Goal: Information Seeking & Learning: Learn about a topic

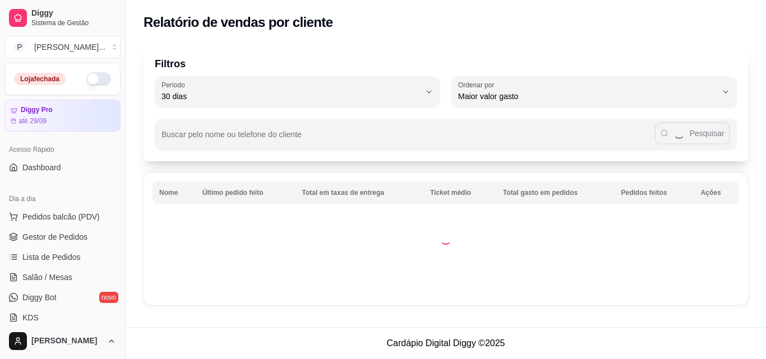
select select "30"
select select "HIGHEST_TOTAL_SPENT_WITH_ORDERS"
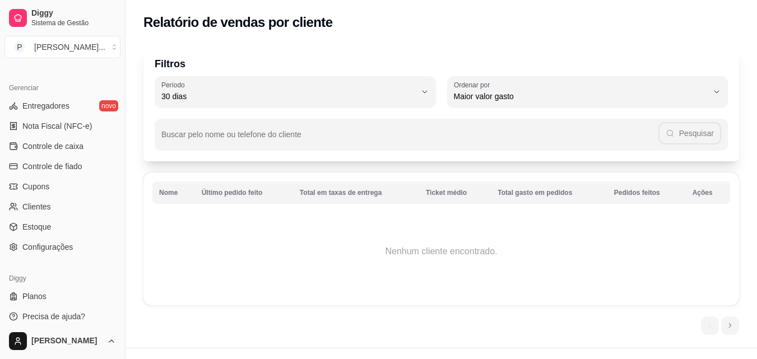
scroll to position [447, 0]
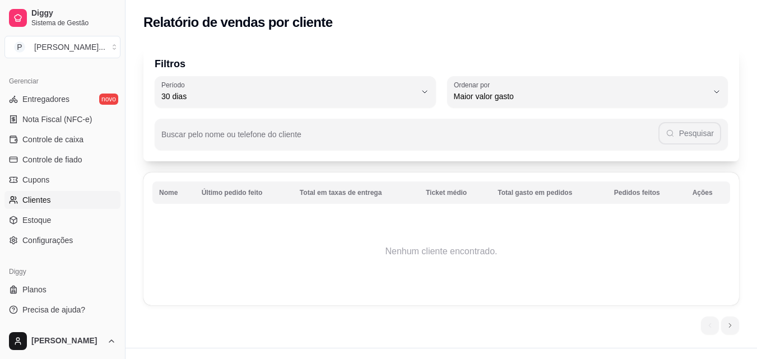
click at [34, 203] on span "Clientes" at bounding box center [36, 199] width 29 height 11
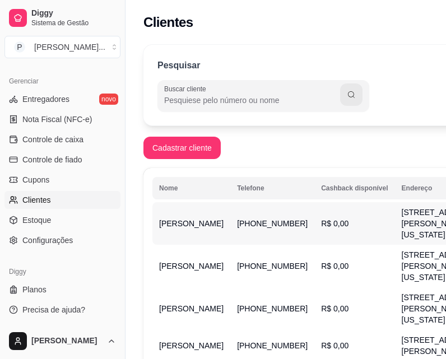
click at [197, 226] on td "[PERSON_NAME]" at bounding box center [191, 223] width 78 height 43
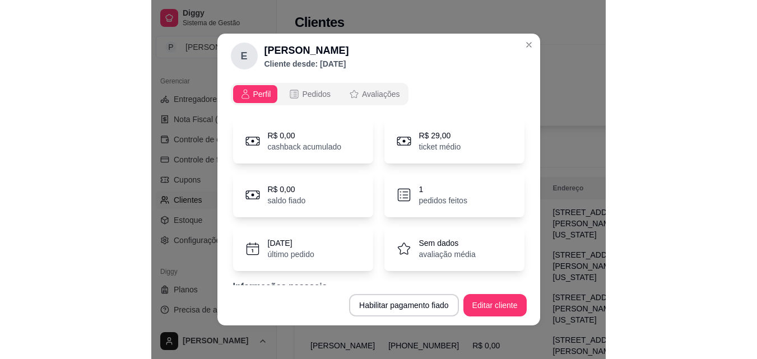
scroll to position [73, 0]
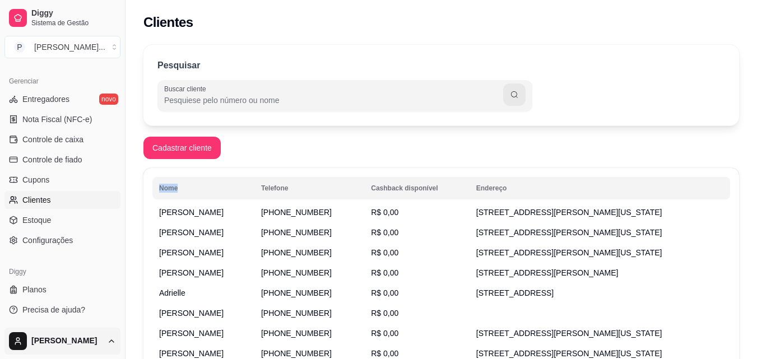
click at [112, 342] on html "Diggy Sistema de Gestão P Paulinho Lanc ... Loja fechada Diggy Pro até 29/09 Ac…" at bounding box center [378, 179] width 757 height 359
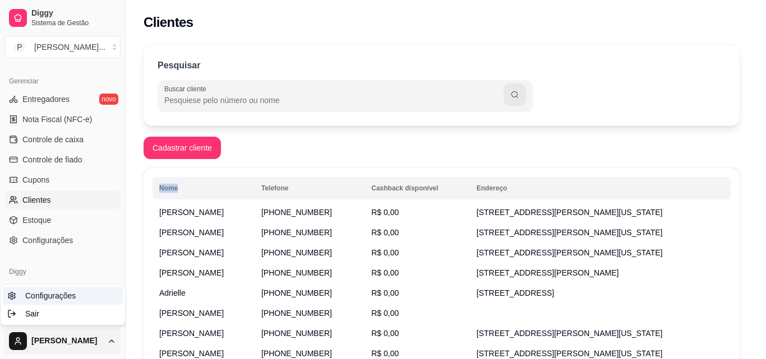
click at [65, 296] on span "Configurações" at bounding box center [50, 295] width 50 height 11
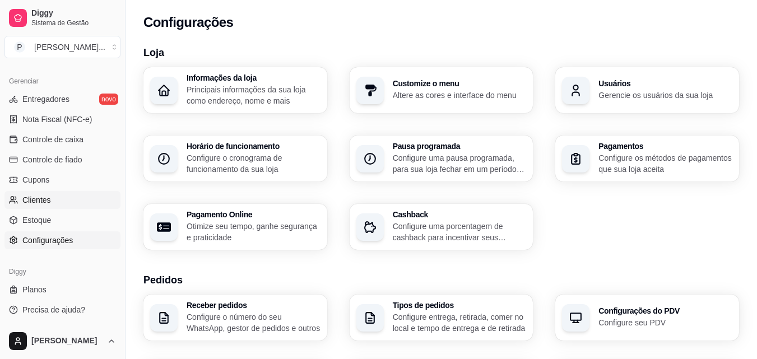
click at [41, 198] on span "Clientes" at bounding box center [36, 199] width 29 height 11
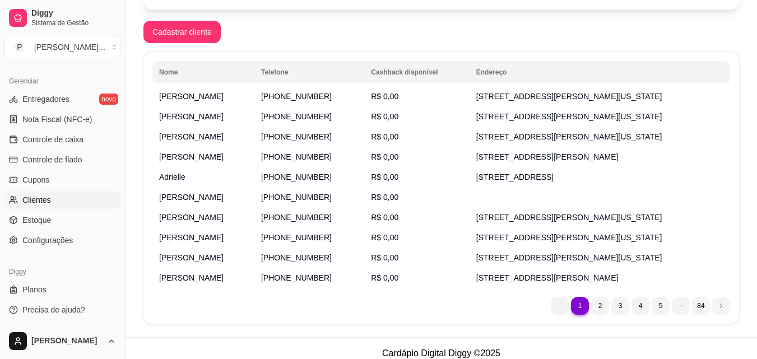
scroll to position [175, 0]
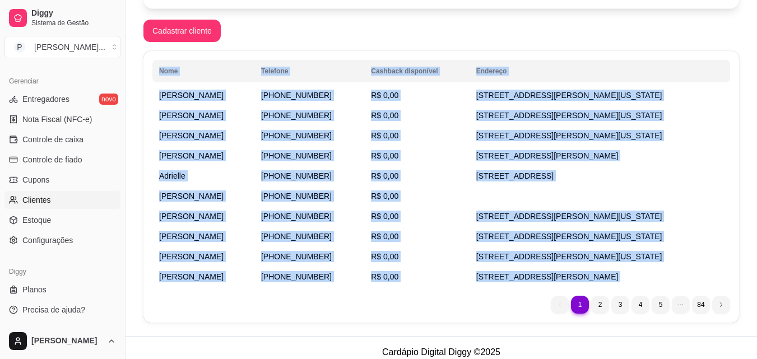
drag, startPoint x: 148, startPoint y: 95, endPoint x: 475, endPoint y: 302, distance: 387.1
click at [475, 302] on div "Nome Telefone Cashback disponível [PERSON_NAME] [PHONE_NUMBER] R$ 0,00 [STREET_…" at bounding box center [441, 187] width 596 height 272
copy div "Lore Ipsumdol Sitametc adipiscing Elitsedd Eiusmo (47) 8 6278-4633 T$ 6,59 Inc …"
click at [597, 304] on li "2" at bounding box center [599, 304] width 17 height 17
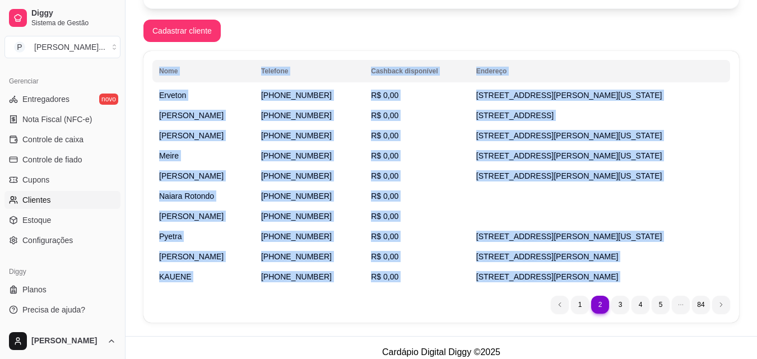
click at [169, 298] on div "2 1 2 3 4 5 84" at bounding box center [441, 305] width 578 height 18
drag, startPoint x: 149, startPoint y: 90, endPoint x: 429, endPoint y: 321, distance: 363.1
click at [429, 321] on div "Nome Telefone Cashback disponível Endereço Erveton [PHONE_NUMBER] R$ 0,00 [GEOG…" at bounding box center [441, 187] width 596 height 272
copy div "Nome Telefone Cashback disponível Endereço Erveton [PHONE_NUMBER] R$ 0,00 [GEOG…"
click at [623, 310] on li "3" at bounding box center [620, 305] width 18 height 18
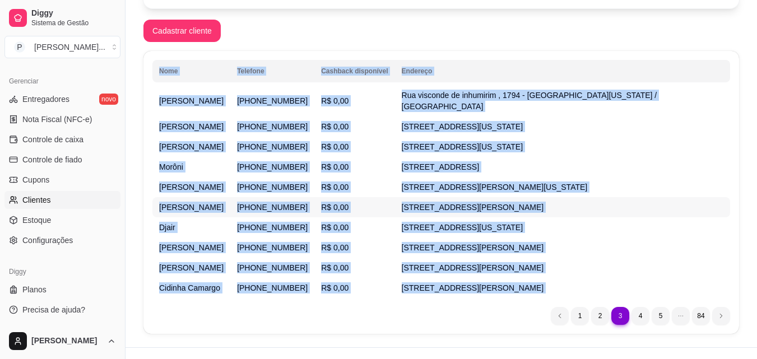
copy div "Nome Telefone Cashback disponível Endereço Erveton [PHONE_NUMBER] R$ 0,00 [GEOG…"
click at [639, 307] on li "4" at bounding box center [640, 315] width 17 height 17
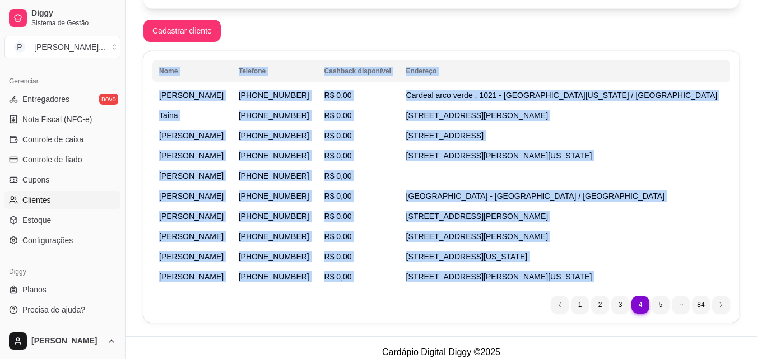
copy div "Nome Telefone Cashback disponível Endereço Erveton [PHONE_NUMBER] R$ 0,00 [GEOG…"
click at [656, 300] on li "5" at bounding box center [660, 304] width 17 height 17
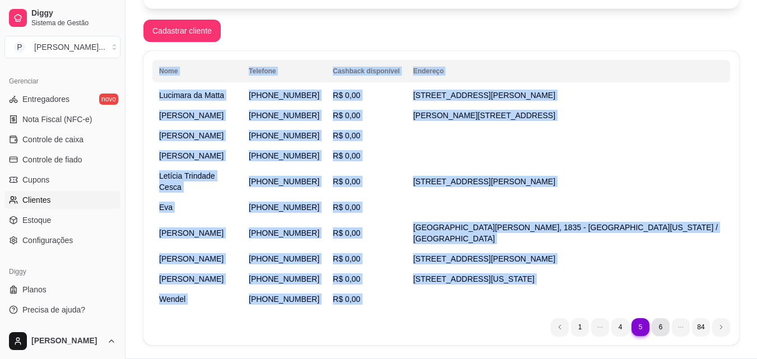
copy div "Nome Telefone Cashback disponível Endereço Erveton [PHONE_NUMBER] R$ 0,00 [GEOG…"
click at [665, 318] on li "6" at bounding box center [660, 326] width 17 height 17
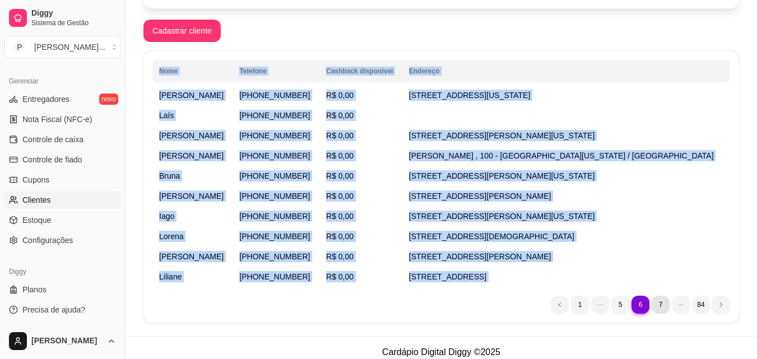
copy div "Nome Telefone Cashback disponível Endereço Erveton [PHONE_NUMBER] R$ 0,00 [GEOG…"
click at [662, 304] on li "7" at bounding box center [660, 304] width 17 height 17
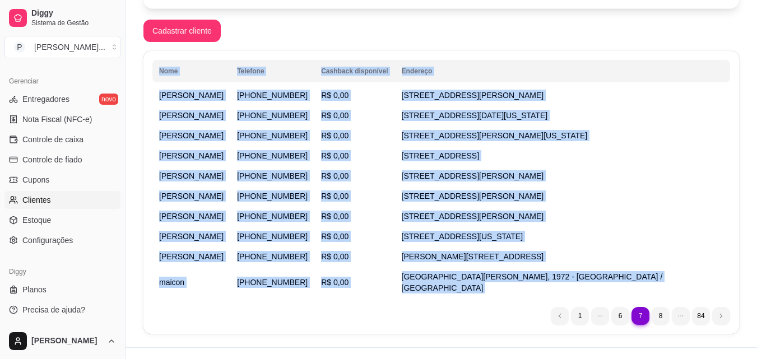
copy div "Nome Telefone Cashback disponível Endereço Erveton [PHONE_NUMBER] R$ 0,00 [GEOG…"
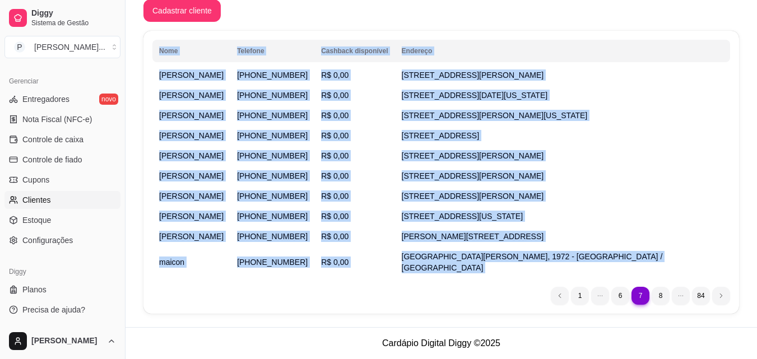
scroll to position [284, 0]
click at [662, 304] on li "8" at bounding box center [660, 295] width 17 height 17
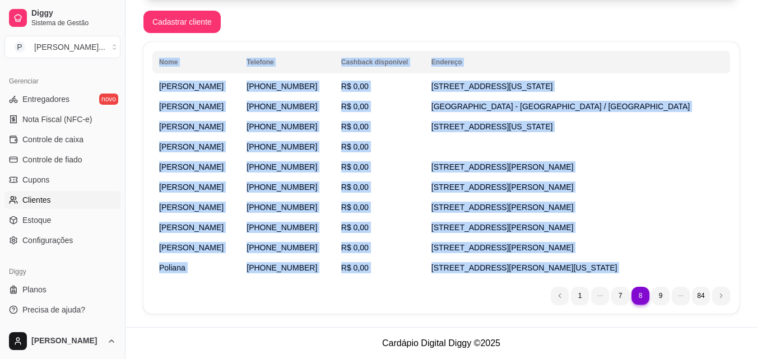
copy div "Nome Telefone Cashback disponível Endereço Erveton [PHONE_NUMBER] R$ 0,00 [GEOG…"
click at [665, 293] on li "9" at bounding box center [660, 295] width 17 height 17
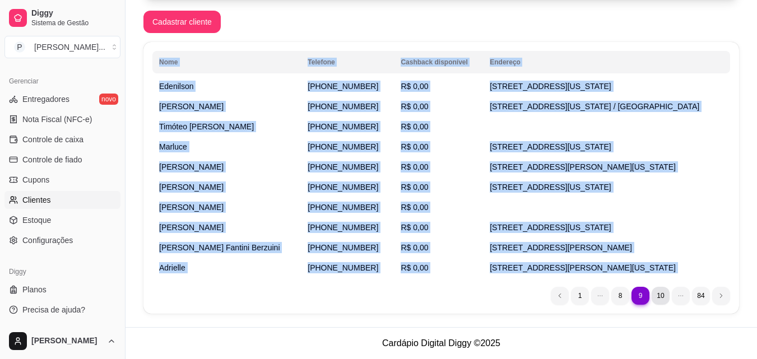
copy div "Nome Telefone Cashback disponível Endereço Erveton [PHONE_NUMBER] R$ 0,00 [GEOG…"
click at [660, 298] on li "10" at bounding box center [660, 295] width 17 height 17
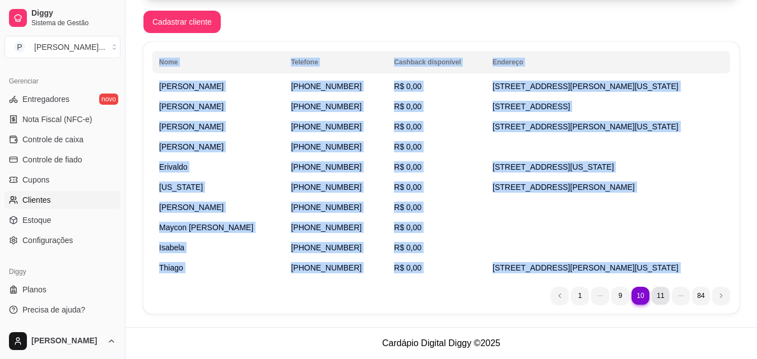
copy div "Nome Telefone Cashback disponível Endereço Erveton [PHONE_NUMBER] R$ 0,00 [GEOG…"
click at [658, 293] on li "11" at bounding box center [660, 295] width 17 height 17
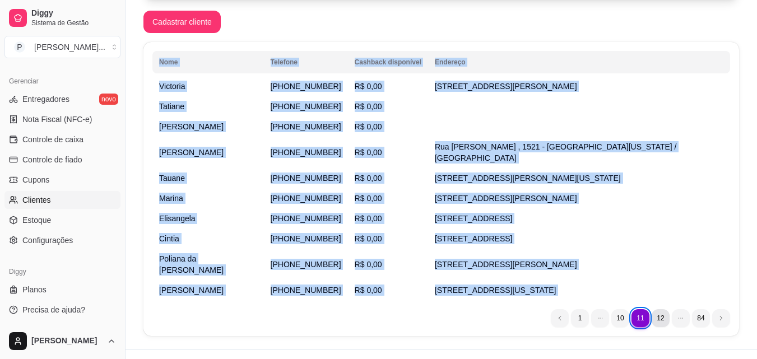
click at [661, 309] on li "12" at bounding box center [661, 318] width 18 height 18
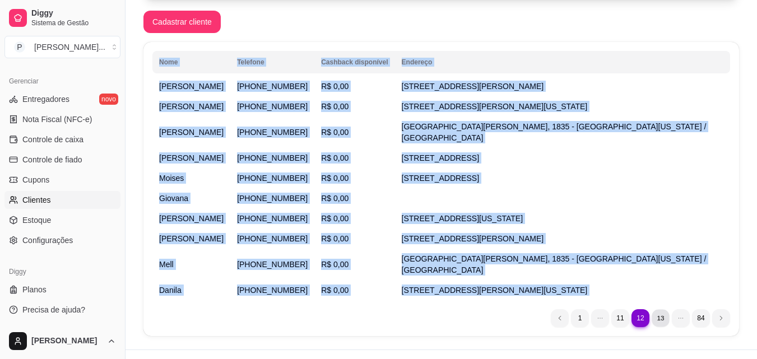
click at [657, 309] on li "13" at bounding box center [660, 317] width 17 height 17
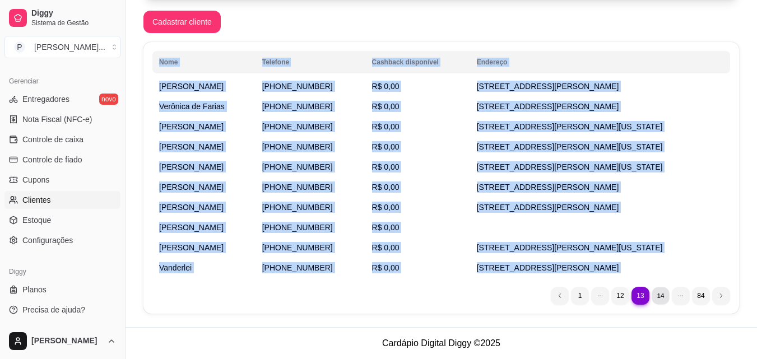
click at [662, 297] on li "14" at bounding box center [660, 295] width 17 height 17
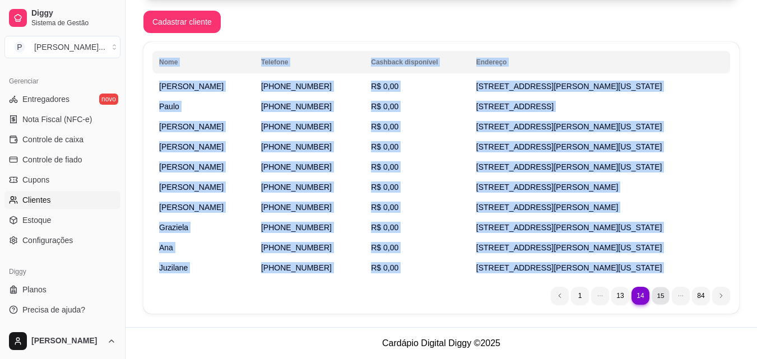
click at [661, 292] on li "15" at bounding box center [660, 295] width 17 height 17
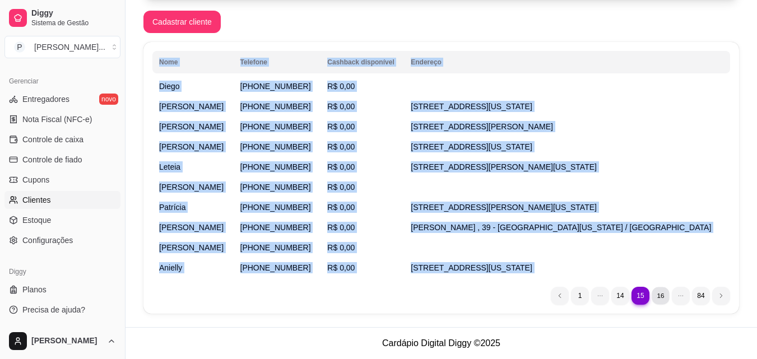
click at [657, 293] on li "16" at bounding box center [660, 295] width 17 height 17
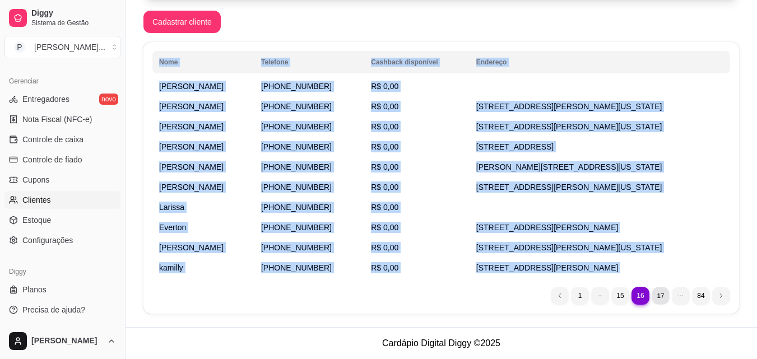
click at [657, 293] on li "17" at bounding box center [660, 295] width 17 height 17
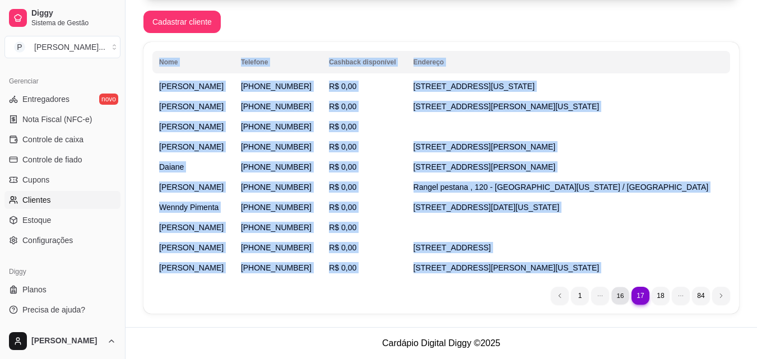
click at [623, 292] on li "16" at bounding box center [619, 295] width 17 height 17
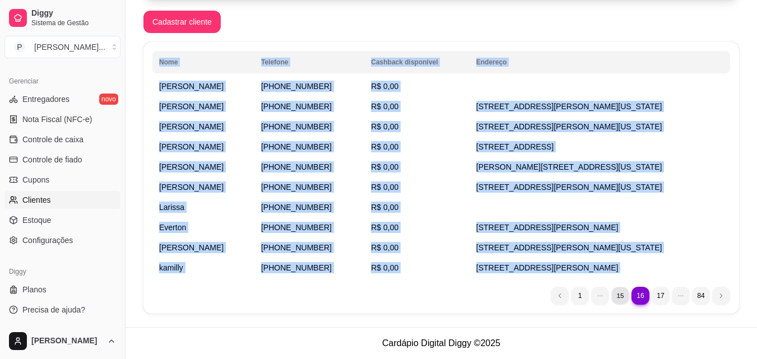
click at [624, 298] on li "15" at bounding box center [619, 295] width 17 height 17
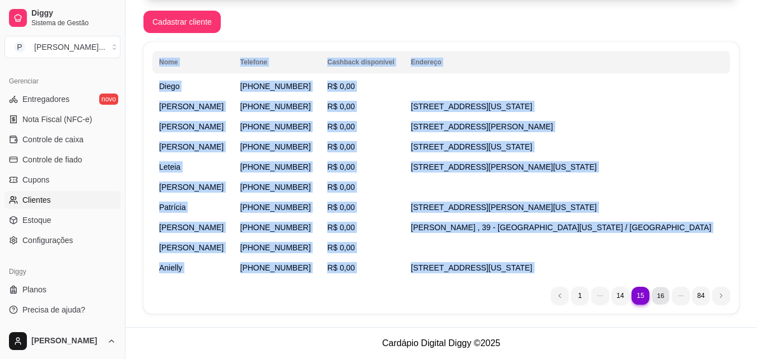
click at [660, 298] on li "16" at bounding box center [660, 295] width 17 height 17
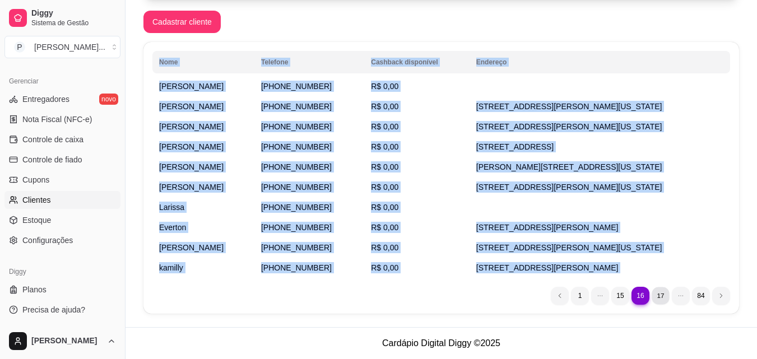
click at [662, 296] on li "17" at bounding box center [660, 295] width 17 height 17
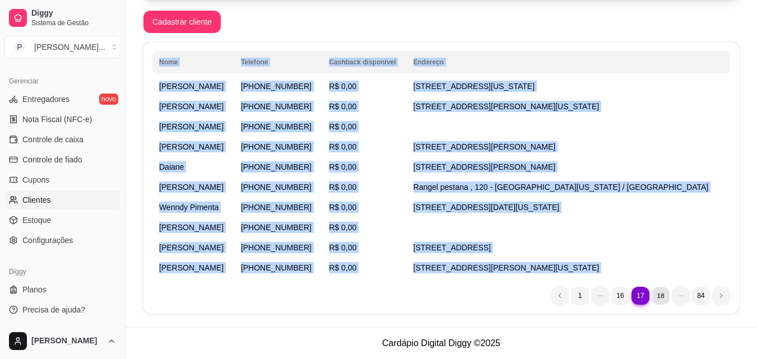
click at [660, 298] on li "18" at bounding box center [660, 295] width 17 height 17
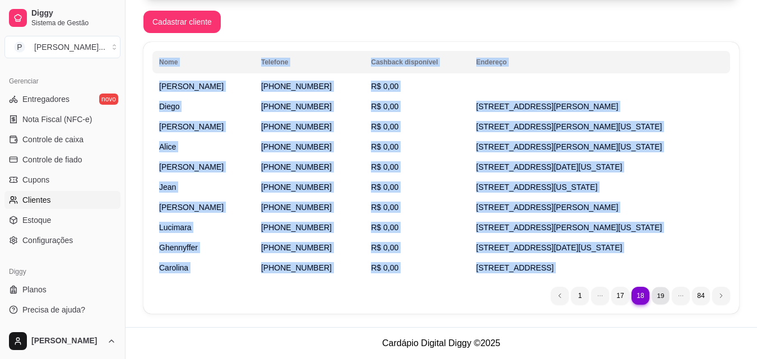
click at [669, 295] on li "19" at bounding box center [660, 295] width 17 height 17
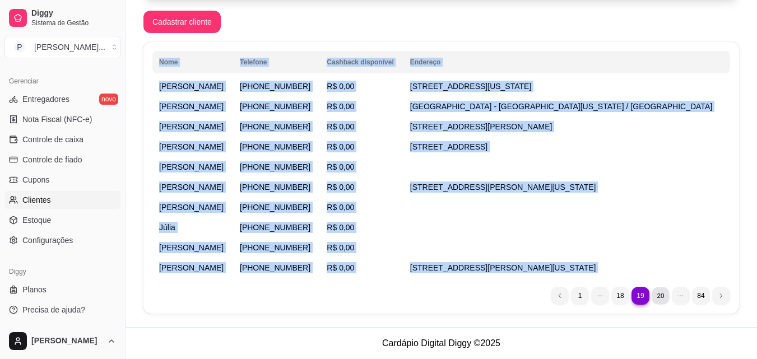
click at [656, 298] on li "20" at bounding box center [660, 295] width 17 height 17
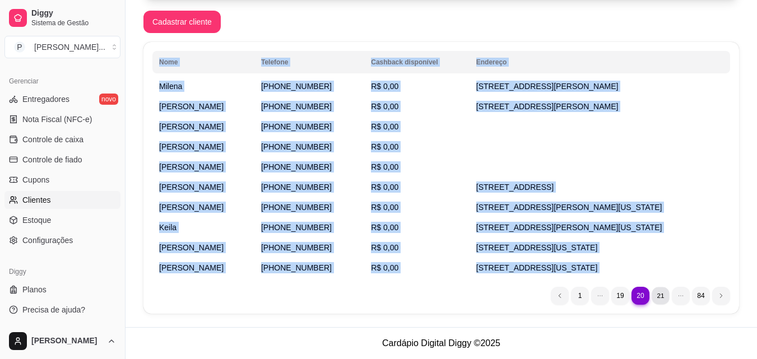
click at [662, 296] on li "21" at bounding box center [660, 295] width 17 height 17
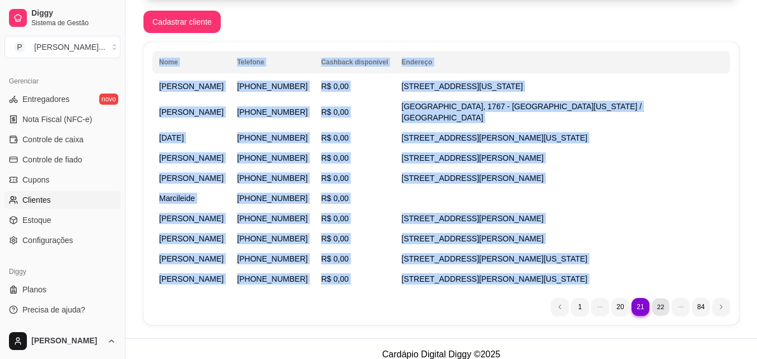
click at [662, 298] on li "22" at bounding box center [660, 306] width 17 height 17
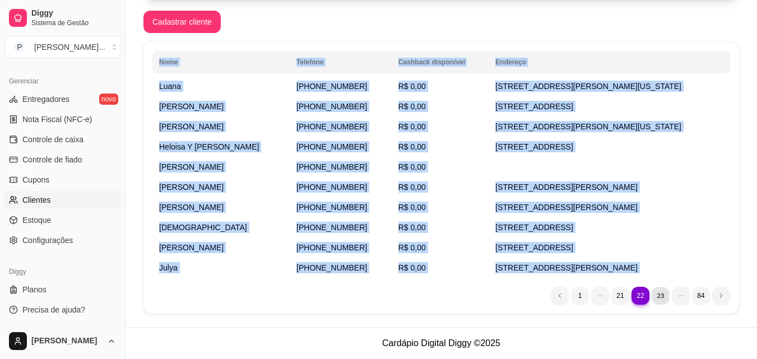
click at [660, 293] on li "23" at bounding box center [660, 295] width 17 height 17
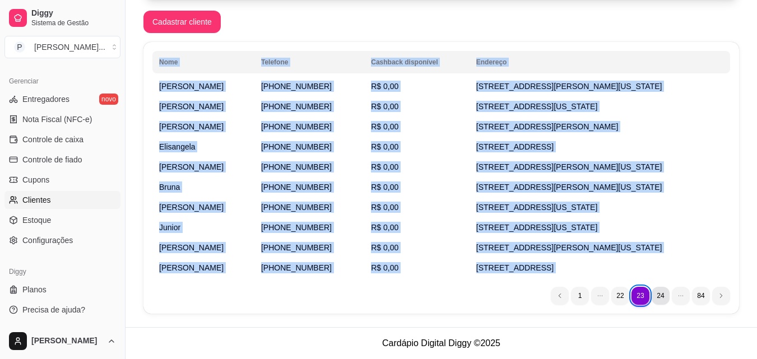
click at [658, 296] on li "24" at bounding box center [661, 296] width 18 height 18
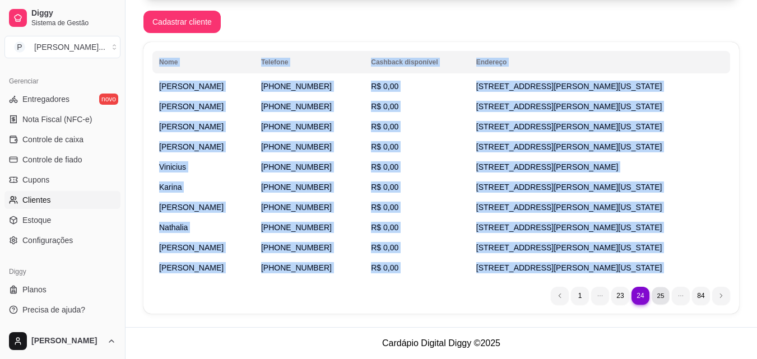
click at [664, 294] on li "25" at bounding box center [660, 295] width 17 height 17
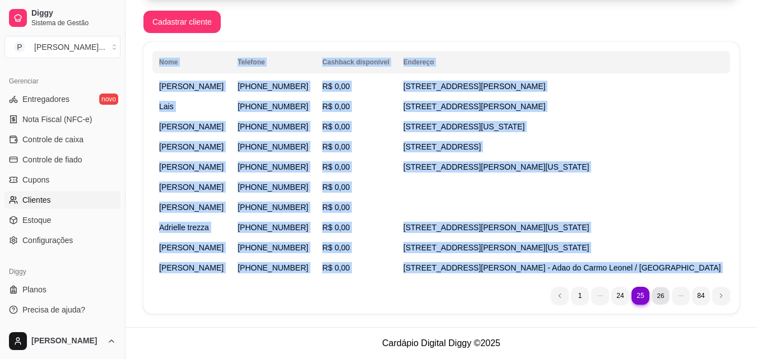
click at [656, 293] on li "26" at bounding box center [660, 295] width 17 height 17
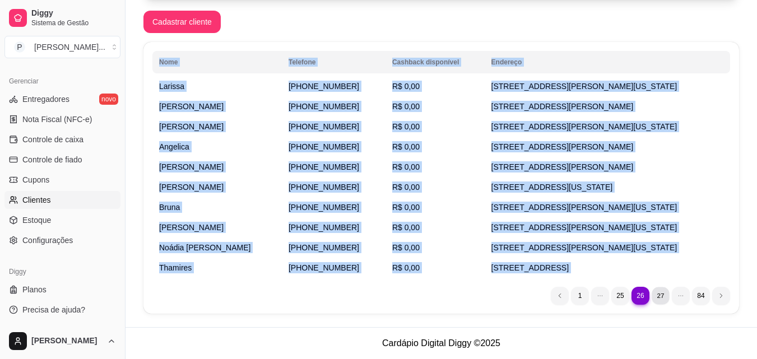
click at [658, 296] on li "27" at bounding box center [660, 295] width 17 height 17
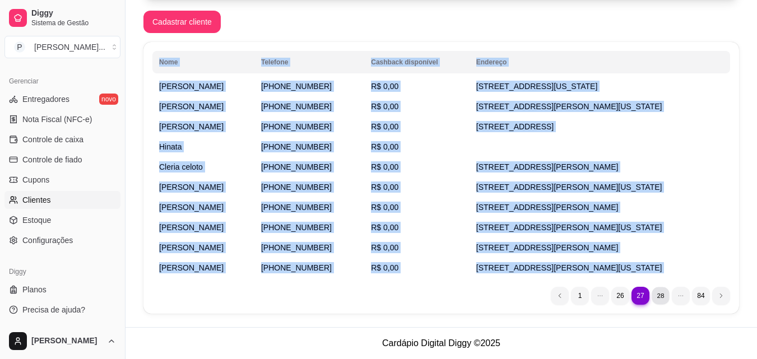
click at [663, 293] on li "28" at bounding box center [660, 295] width 17 height 17
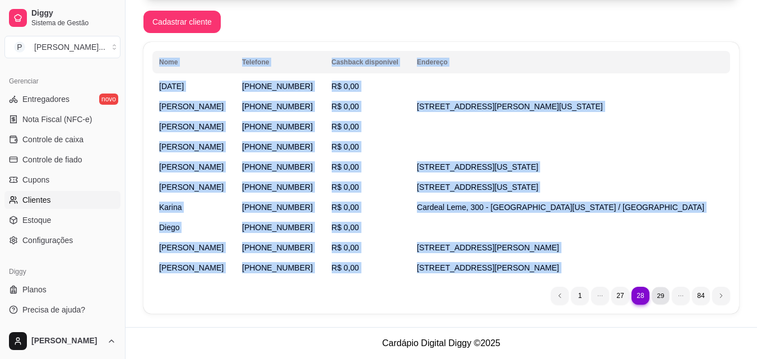
click at [658, 298] on li "29" at bounding box center [660, 295] width 17 height 17
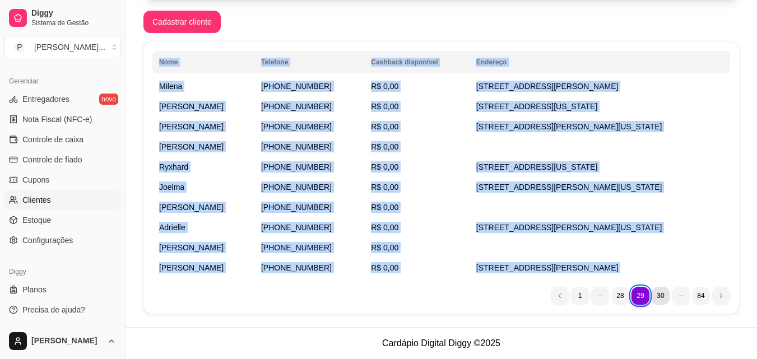
click at [656, 298] on li "30" at bounding box center [661, 296] width 18 height 18
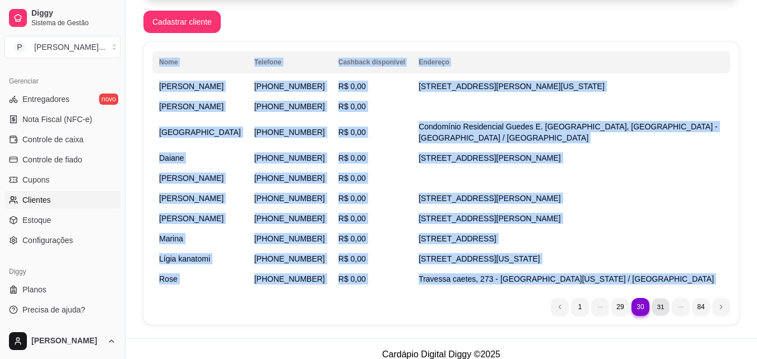
click at [659, 298] on li "31" at bounding box center [660, 306] width 17 height 17
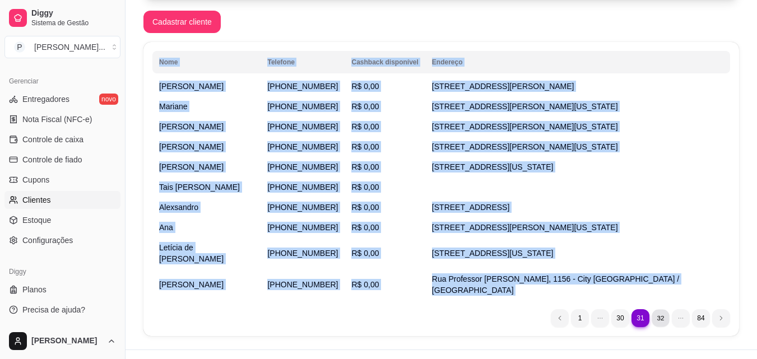
click at [660, 309] on li "32" at bounding box center [660, 317] width 17 height 17
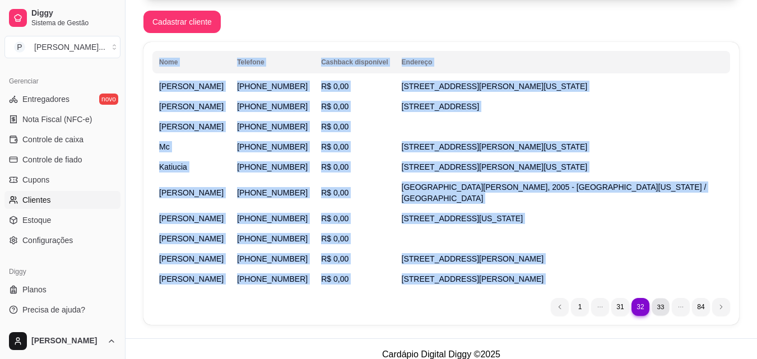
click at [658, 298] on li "33" at bounding box center [660, 306] width 17 height 17
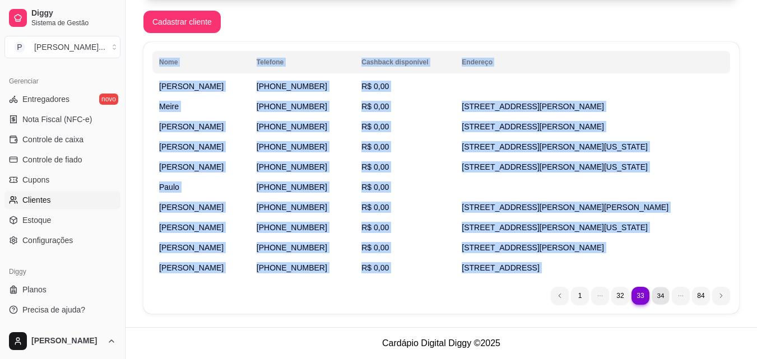
click at [659, 294] on li "34" at bounding box center [660, 295] width 17 height 17
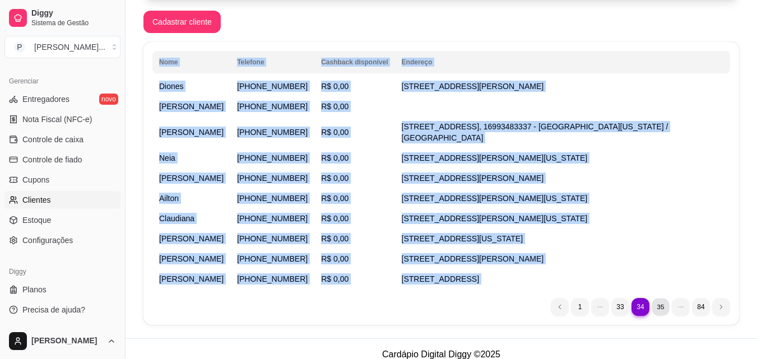
click at [663, 298] on li "35" at bounding box center [660, 306] width 17 height 17
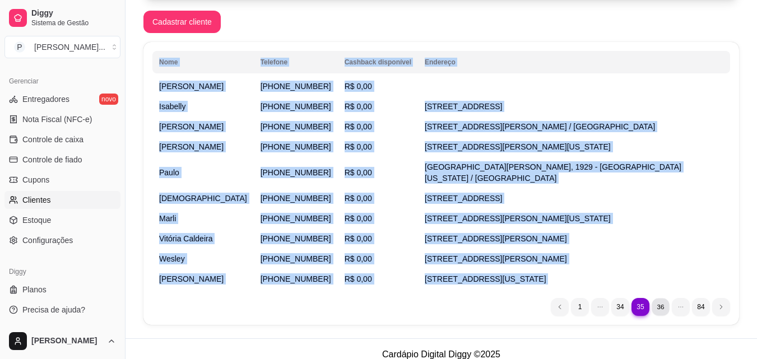
click at [664, 298] on li "36" at bounding box center [660, 306] width 17 height 17
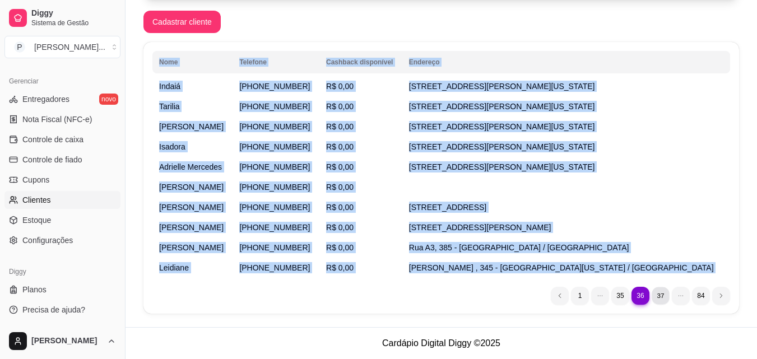
click at [661, 291] on li "37" at bounding box center [660, 295] width 17 height 17
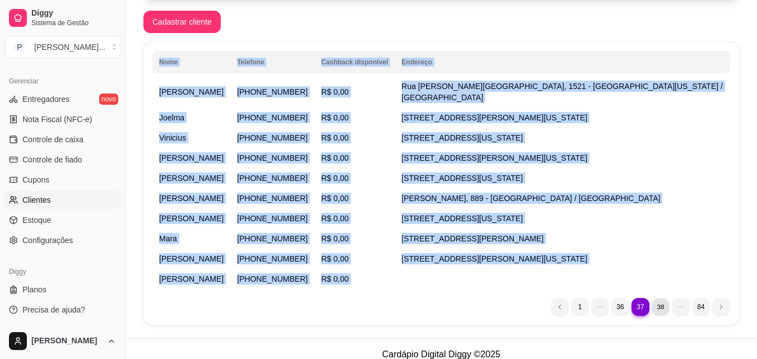
click at [663, 298] on li "38" at bounding box center [660, 306] width 17 height 17
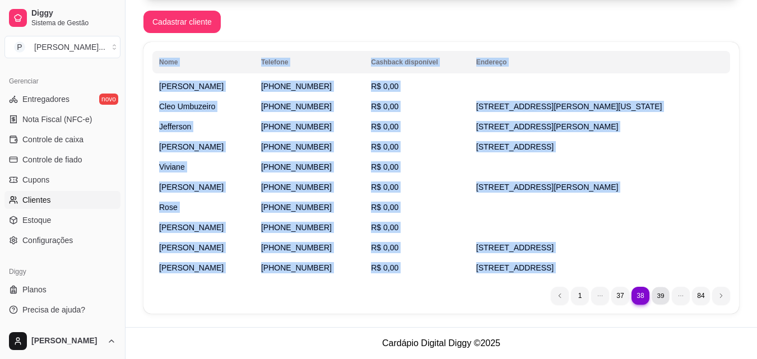
click at [657, 299] on li "39" at bounding box center [660, 295] width 17 height 17
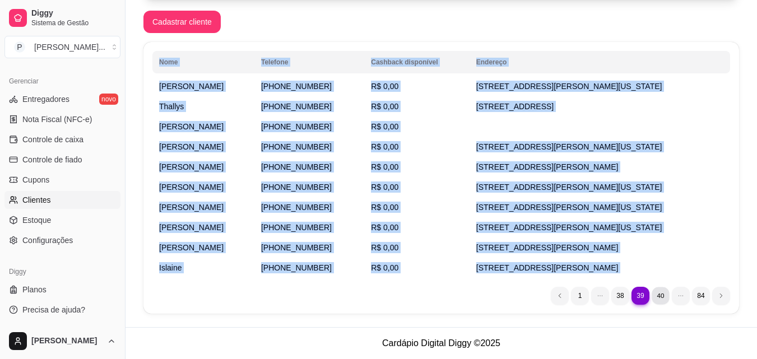
click at [658, 298] on li "40" at bounding box center [660, 295] width 17 height 17
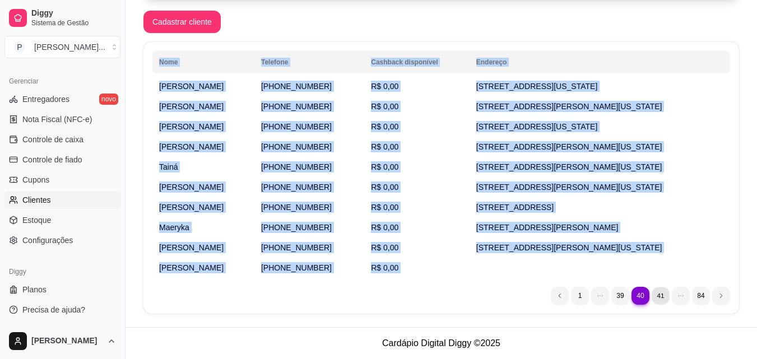
click at [661, 296] on li "41" at bounding box center [660, 295] width 17 height 17
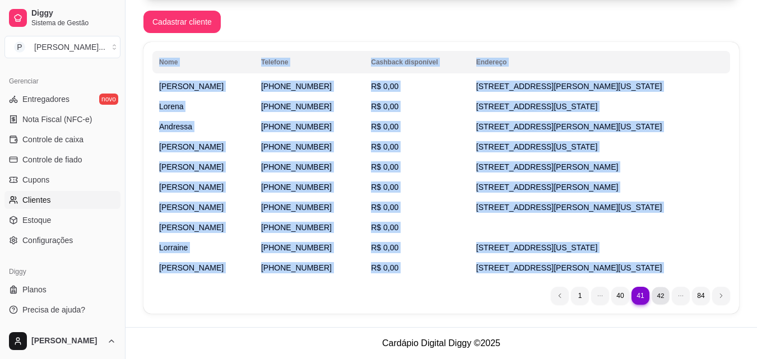
click at [659, 295] on li "42" at bounding box center [660, 295] width 17 height 17
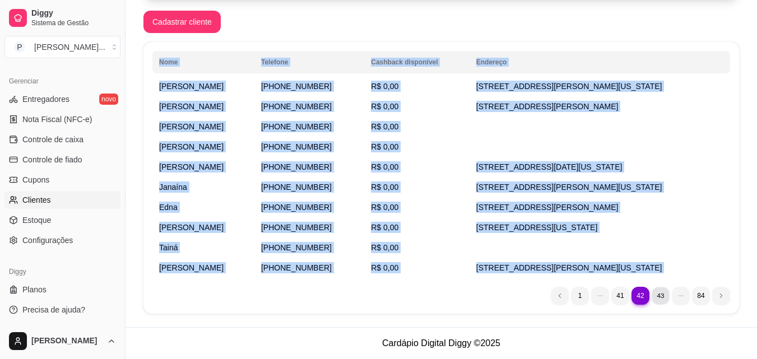
click at [664, 296] on li "43" at bounding box center [660, 295] width 17 height 17
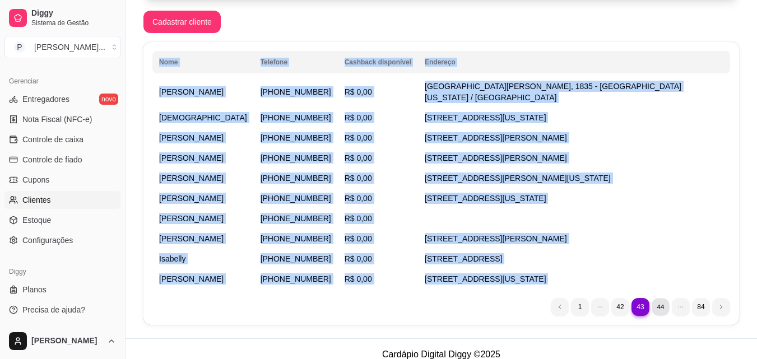
click at [661, 298] on li "44" at bounding box center [660, 306] width 17 height 17
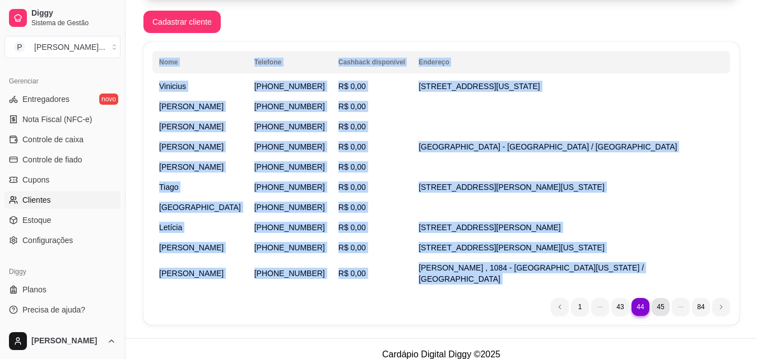
click at [660, 298] on li "45" at bounding box center [661, 307] width 18 height 18
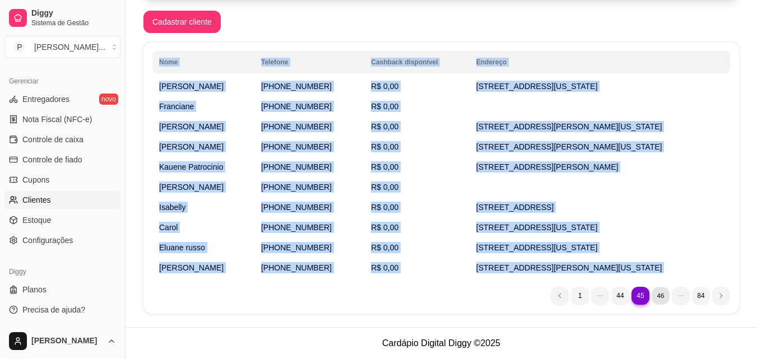
click at [660, 297] on li "46" at bounding box center [660, 295] width 17 height 17
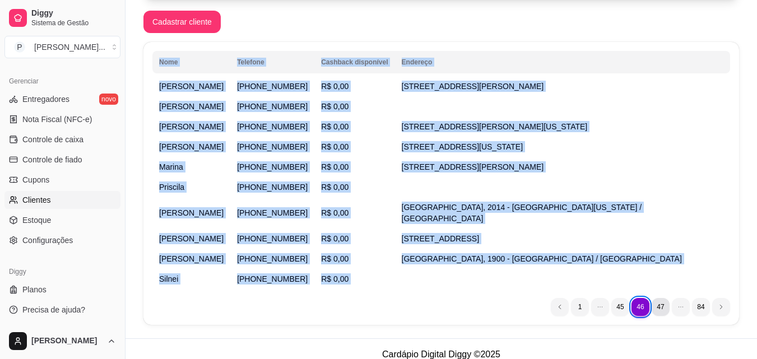
click at [658, 298] on li "47" at bounding box center [661, 307] width 18 height 18
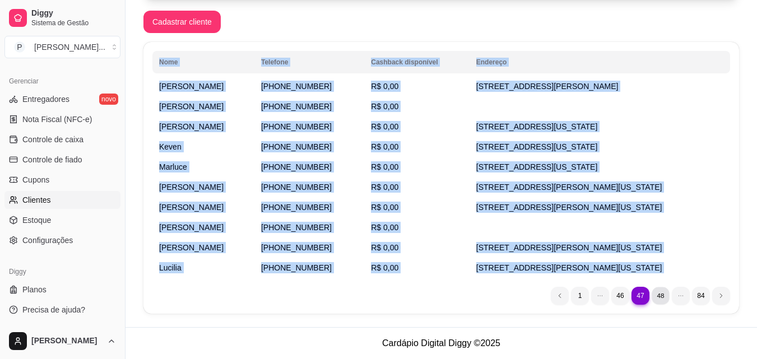
click at [665, 291] on li "48" at bounding box center [660, 295] width 17 height 17
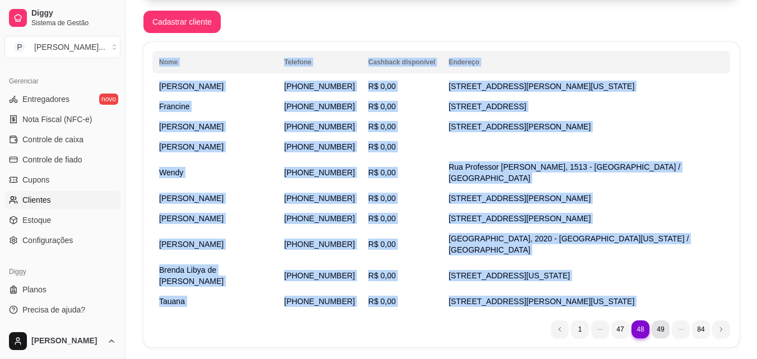
click at [664, 321] on li "49" at bounding box center [661, 330] width 18 height 18
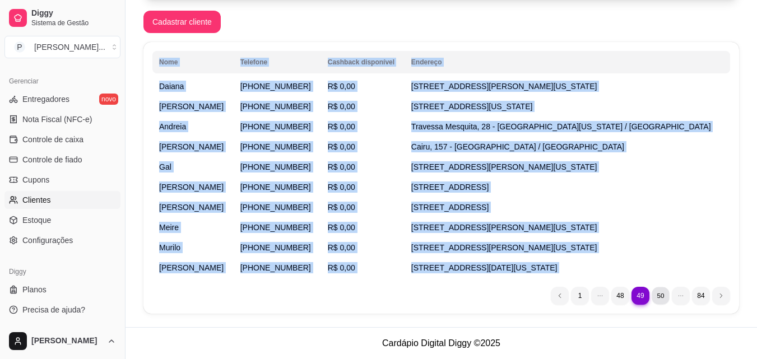
click at [662, 292] on li "50" at bounding box center [660, 295] width 17 height 17
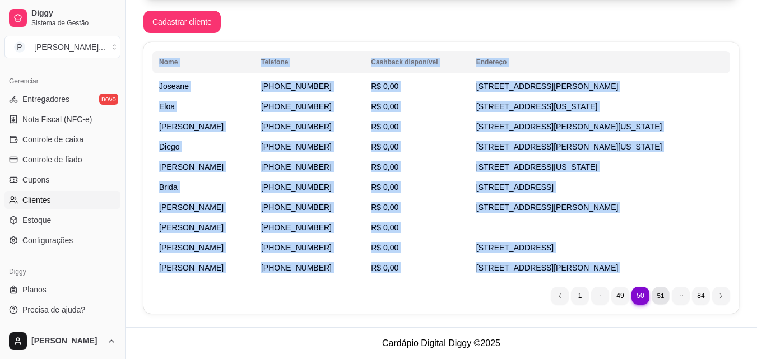
click at [662, 291] on li "51" at bounding box center [660, 295] width 17 height 17
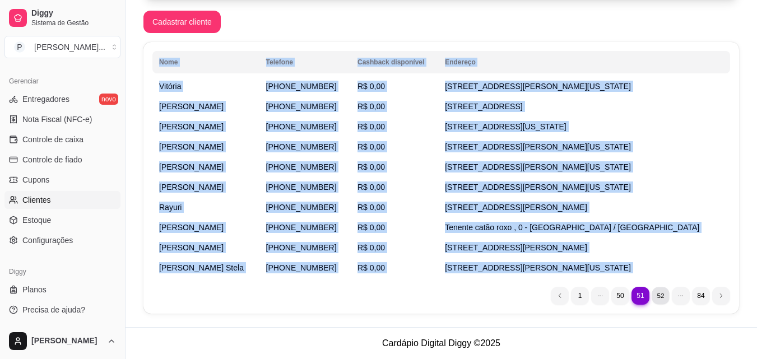
click at [662, 294] on li "52" at bounding box center [660, 295] width 17 height 17
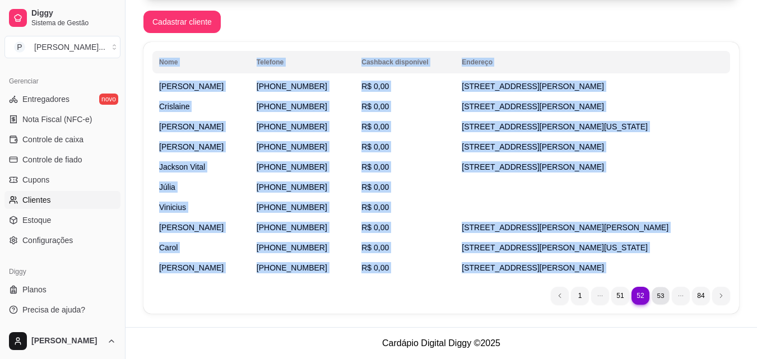
click at [657, 295] on li "53" at bounding box center [660, 295] width 17 height 17
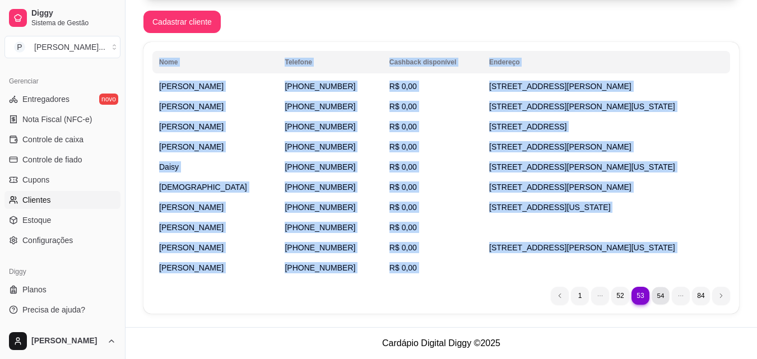
click at [662, 298] on li "54" at bounding box center [660, 295] width 17 height 17
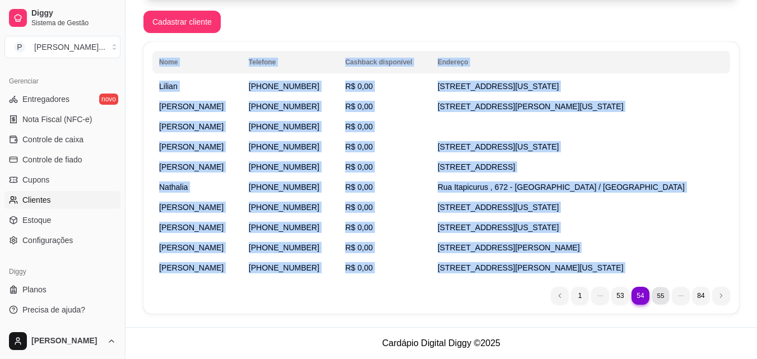
click at [658, 294] on li "55" at bounding box center [660, 295] width 17 height 17
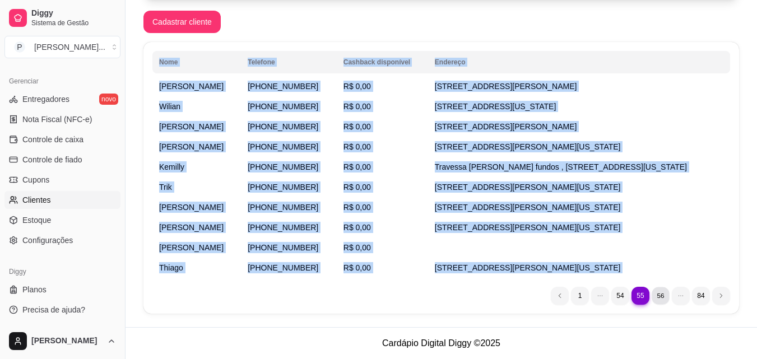
click at [660, 294] on li "56" at bounding box center [660, 295] width 17 height 17
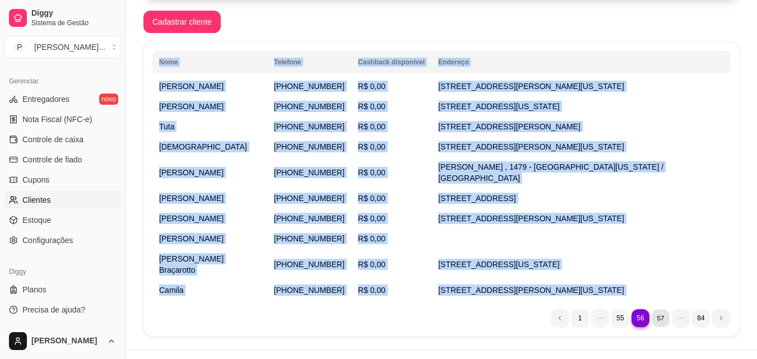
click at [660, 309] on li "57" at bounding box center [660, 317] width 17 height 17
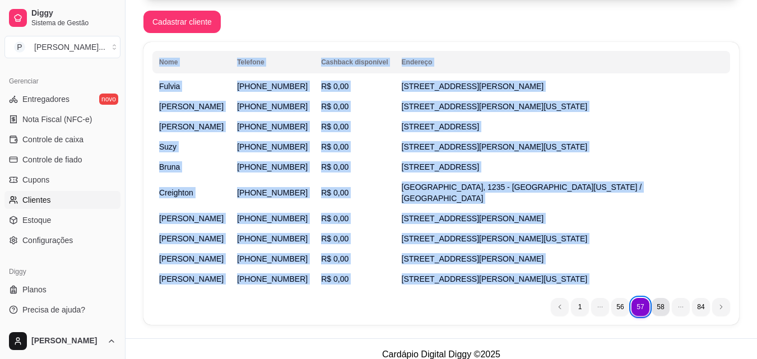
click at [653, 298] on li "58" at bounding box center [661, 307] width 18 height 18
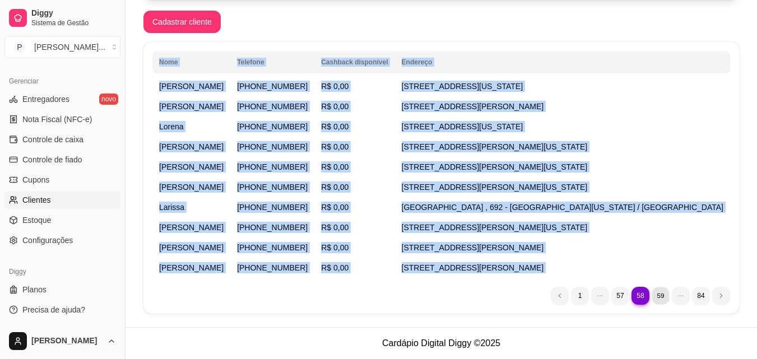
click at [660, 294] on li "59" at bounding box center [660, 295] width 17 height 17
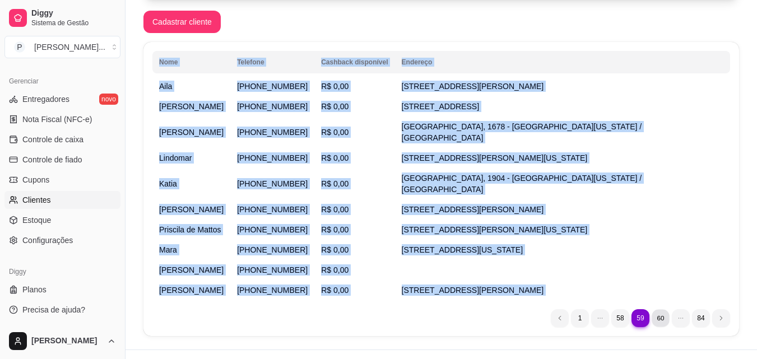
click at [662, 309] on li "60" at bounding box center [660, 317] width 17 height 17
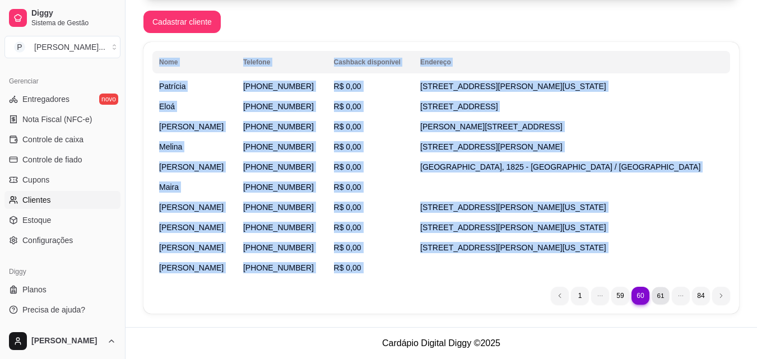
click at [659, 294] on li "61" at bounding box center [660, 295] width 17 height 17
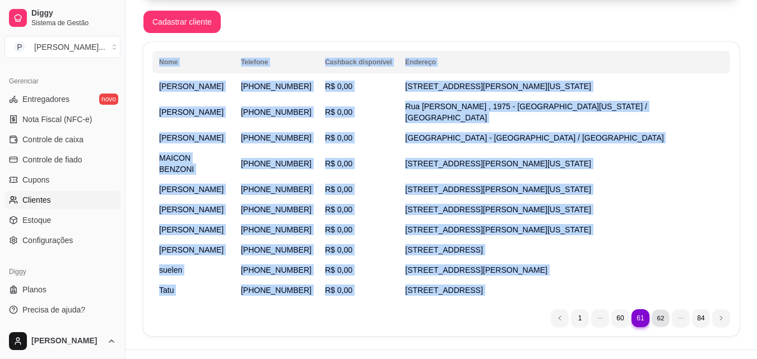
click at [664, 309] on li "62" at bounding box center [660, 317] width 17 height 17
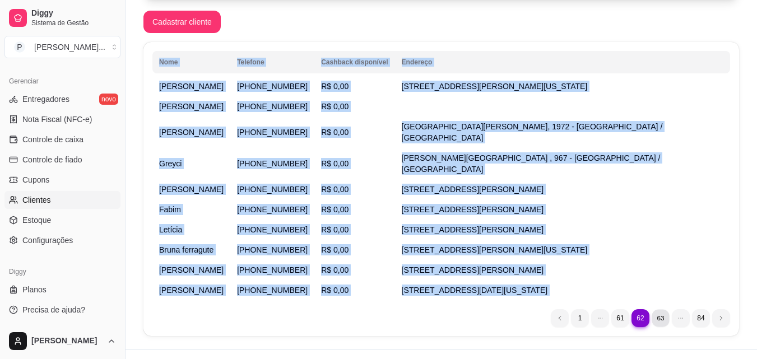
click at [662, 309] on li "63" at bounding box center [660, 317] width 17 height 17
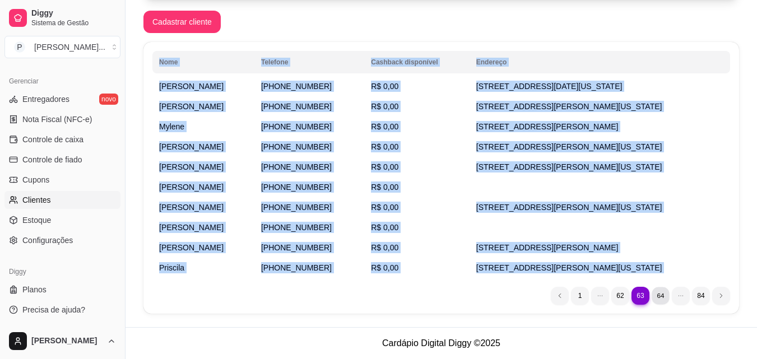
click at [656, 298] on li "64" at bounding box center [660, 295] width 17 height 17
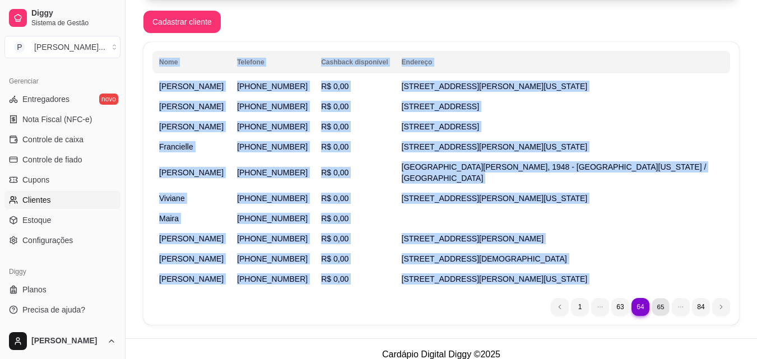
click at [657, 298] on li "65" at bounding box center [660, 306] width 17 height 17
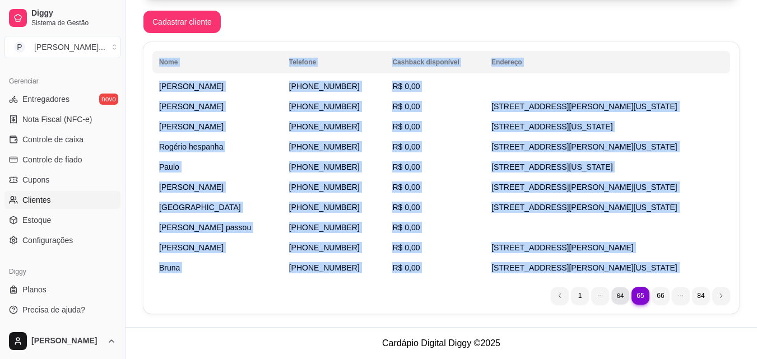
click at [620, 294] on li "64" at bounding box center [619, 295] width 17 height 17
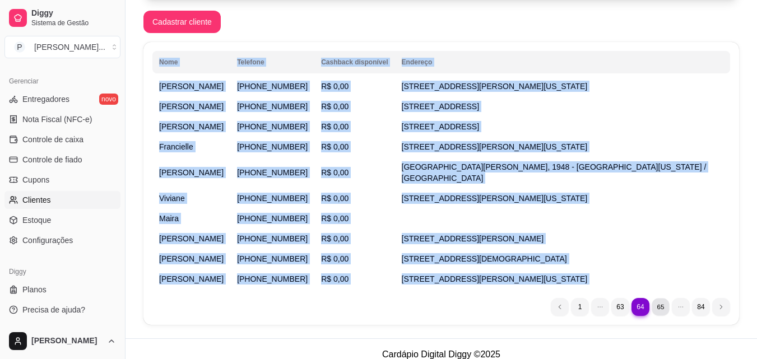
click at [665, 298] on li "65" at bounding box center [660, 306] width 17 height 17
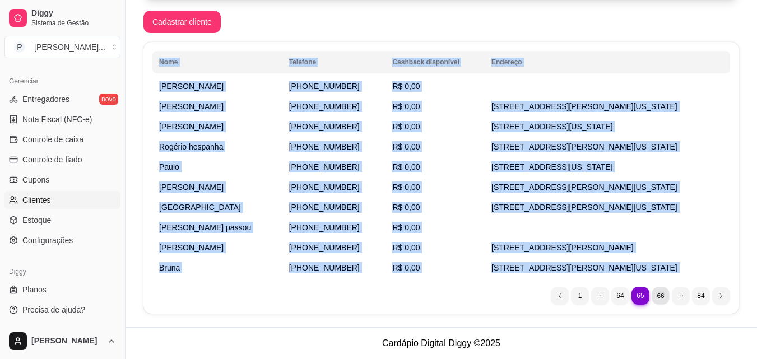
click at [665, 294] on li "66" at bounding box center [660, 295] width 17 height 17
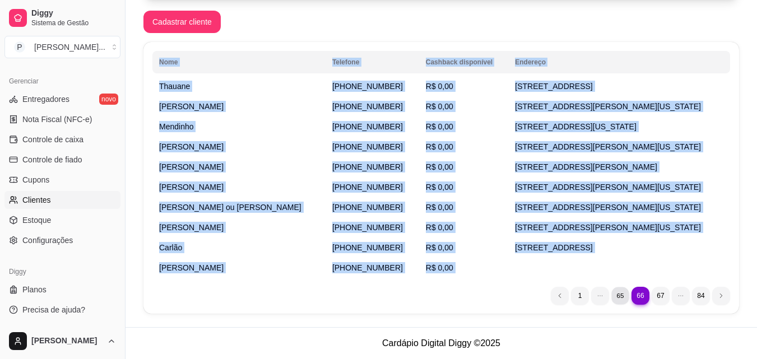
click at [623, 297] on li "65" at bounding box center [619, 295] width 17 height 17
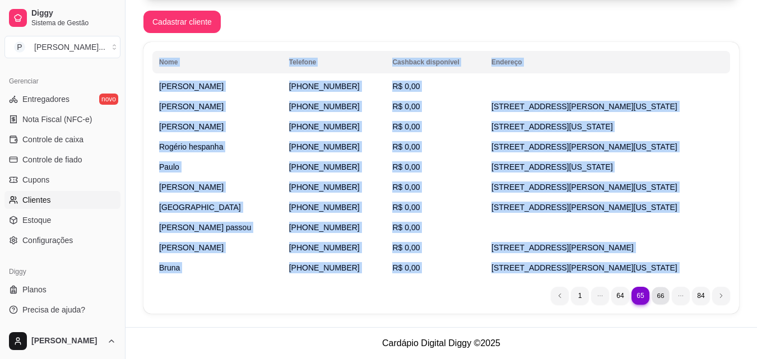
click at [664, 298] on li "66" at bounding box center [660, 295] width 17 height 17
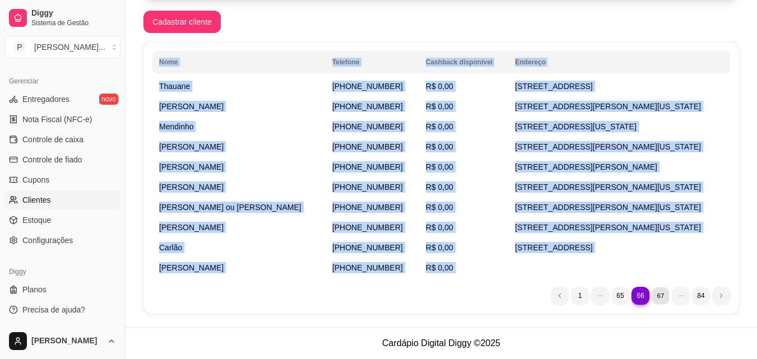
click at [658, 294] on li "67" at bounding box center [660, 295] width 17 height 17
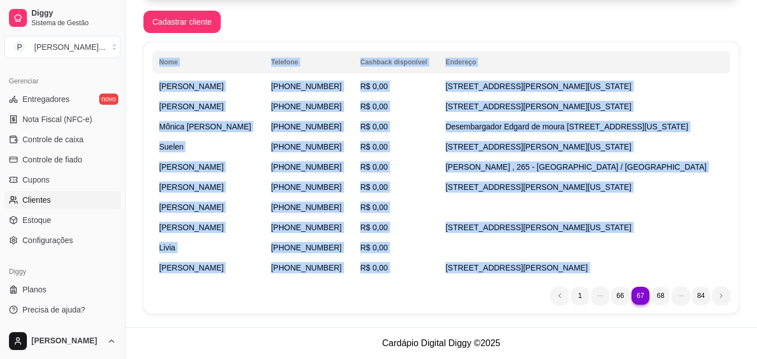
scroll to position [291, 0]
click at [665, 299] on li "68" at bounding box center [660, 295] width 17 height 17
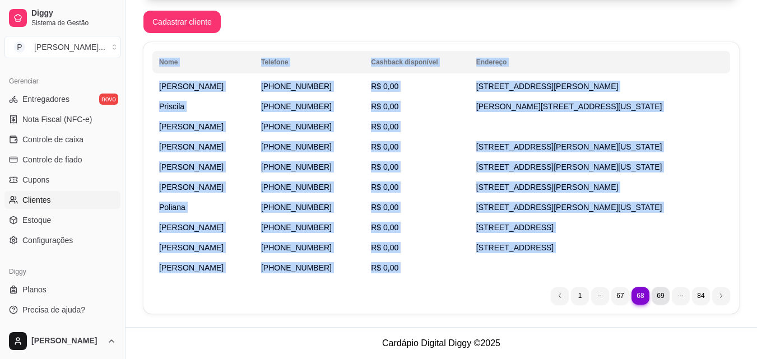
scroll to position [184, 0]
click at [657, 294] on li "69" at bounding box center [660, 295] width 17 height 17
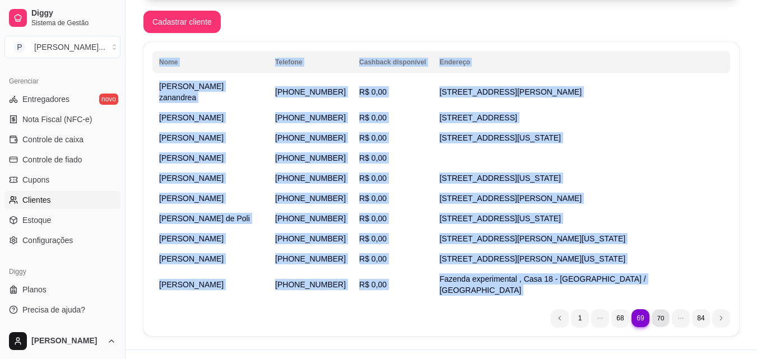
click at [664, 309] on li "70" at bounding box center [660, 317] width 17 height 17
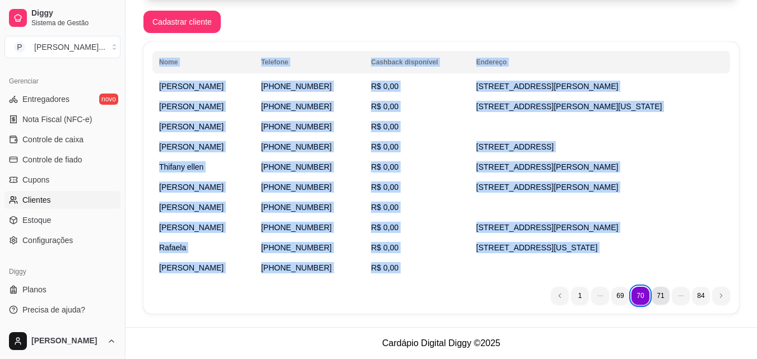
click at [656, 295] on li "71" at bounding box center [661, 296] width 18 height 18
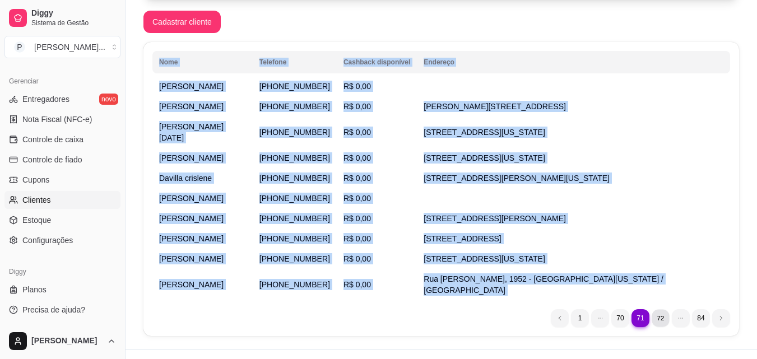
click at [662, 309] on li "72" at bounding box center [660, 317] width 17 height 17
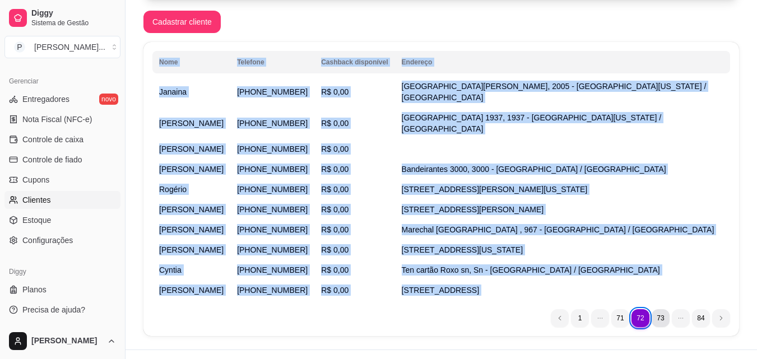
click at [655, 309] on li "73" at bounding box center [661, 318] width 18 height 18
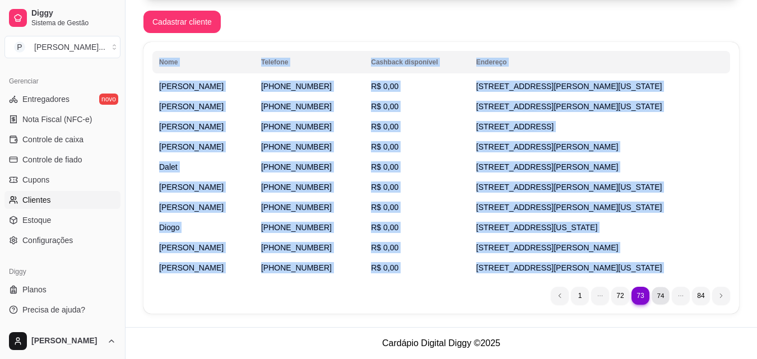
click at [658, 296] on li "74" at bounding box center [660, 295] width 17 height 17
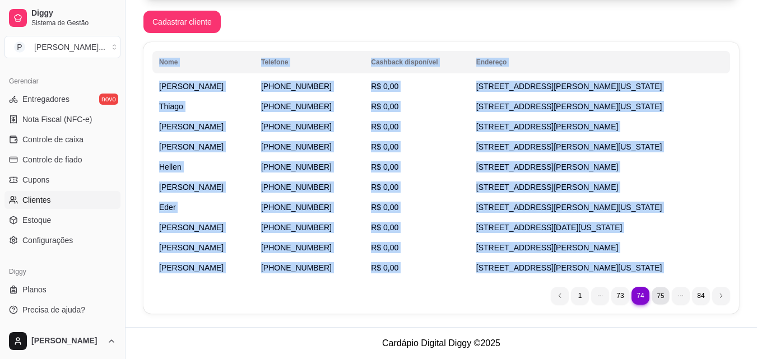
click at [660, 302] on li "75" at bounding box center [660, 295] width 17 height 17
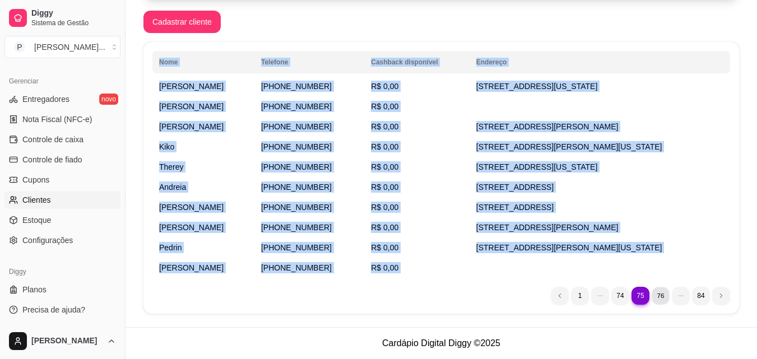
click at [662, 298] on li "76" at bounding box center [660, 295] width 17 height 17
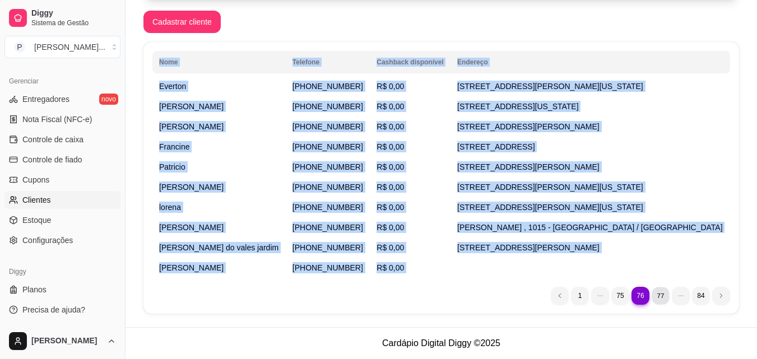
click at [657, 291] on li "77" at bounding box center [660, 295] width 17 height 17
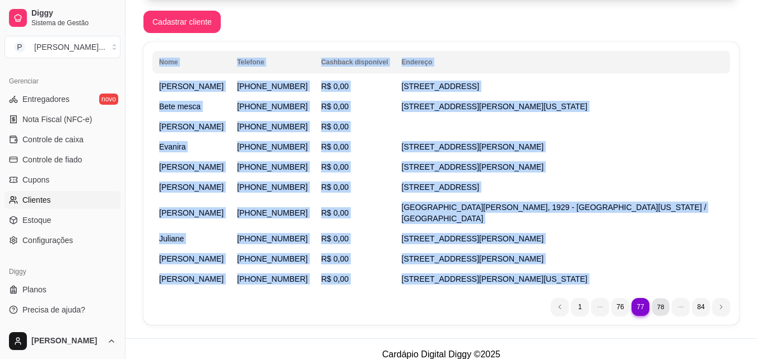
click at [661, 298] on li "78" at bounding box center [660, 306] width 17 height 17
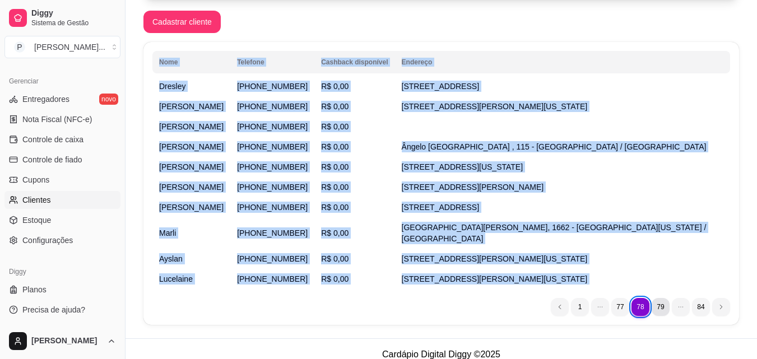
click at [660, 298] on li "79" at bounding box center [661, 307] width 18 height 18
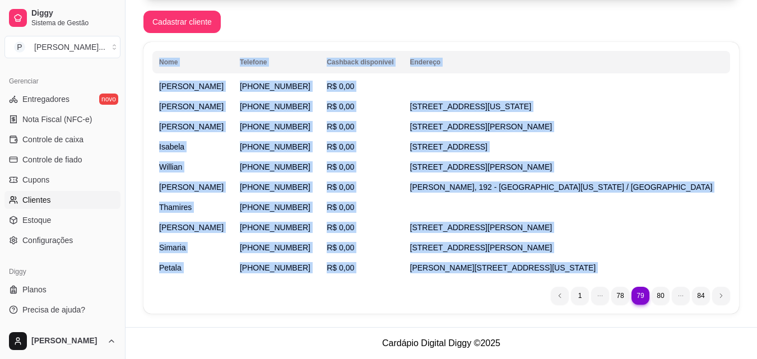
scroll to position [283, 0]
click at [659, 304] on li "80" at bounding box center [660, 295] width 17 height 17
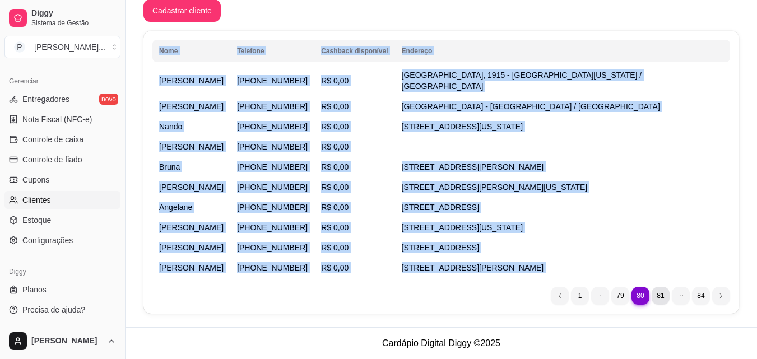
scroll to position [184, 0]
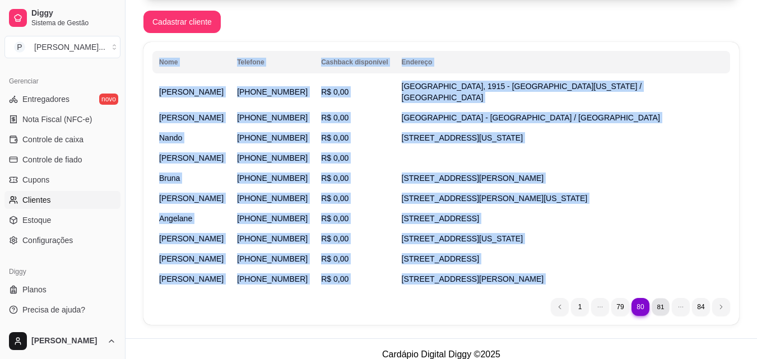
click at [660, 298] on li "81" at bounding box center [660, 306] width 17 height 17
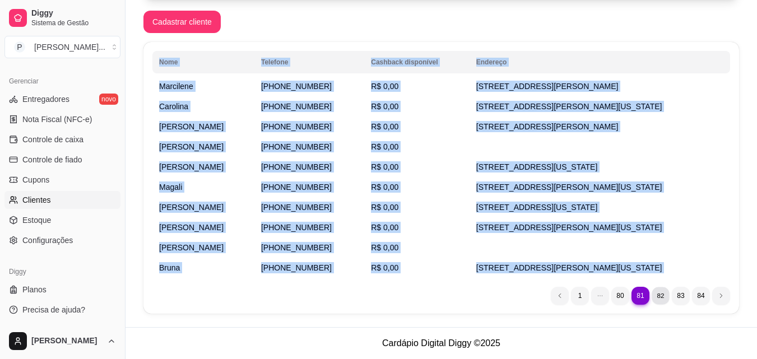
click at [666, 294] on li "82" at bounding box center [660, 295] width 17 height 17
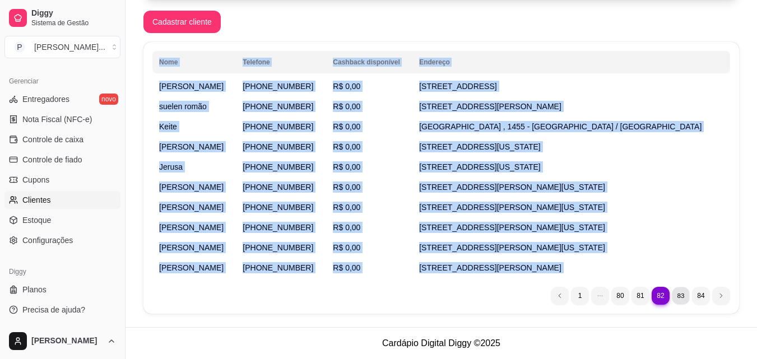
click at [683, 291] on li "83" at bounding box center [680, 295] width 17 height 17
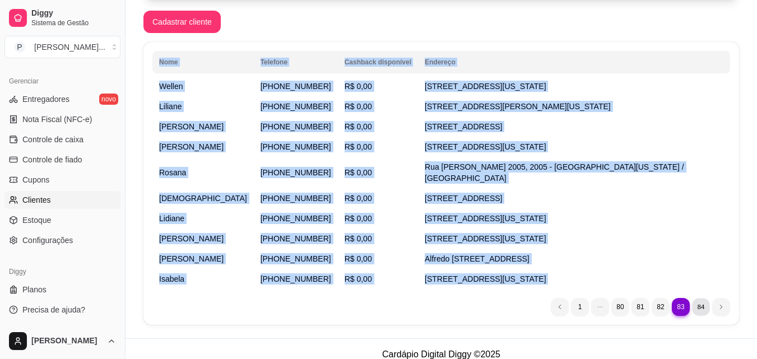
click at [699, 298] on li "84" at bounding box center [700, 306] width 17 height 17
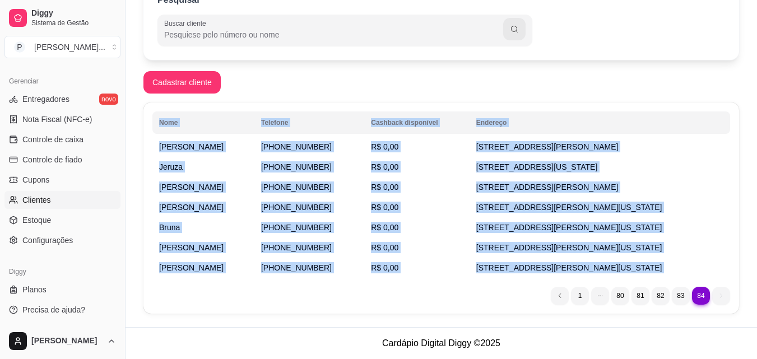
scroll to position [124, 0]
click at [338, 315] on div "Pagamento fiado O método de pagamento fiado está atualmente desativado. Clique …" at bounding box center [442, 120] width 632 height 413
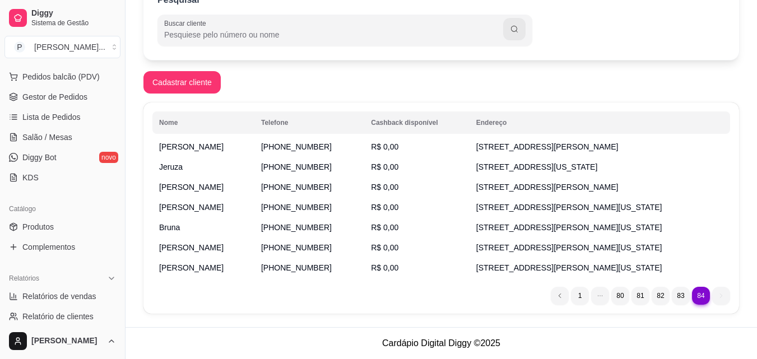
scroll to position [143, 0]
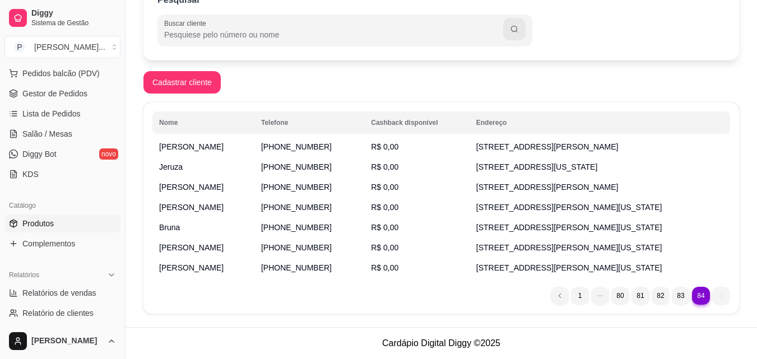
click at [42, 221] on span "Produtos" at bounding box center [37, 223] width 31 height 11
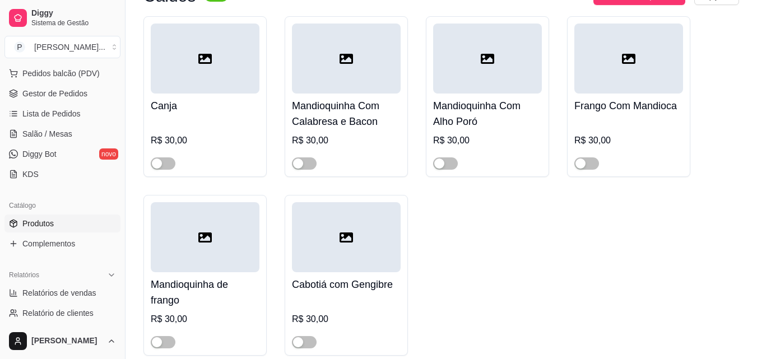
scroll to position [1338, 0]
